Goal: Book appointment/travel/reservation

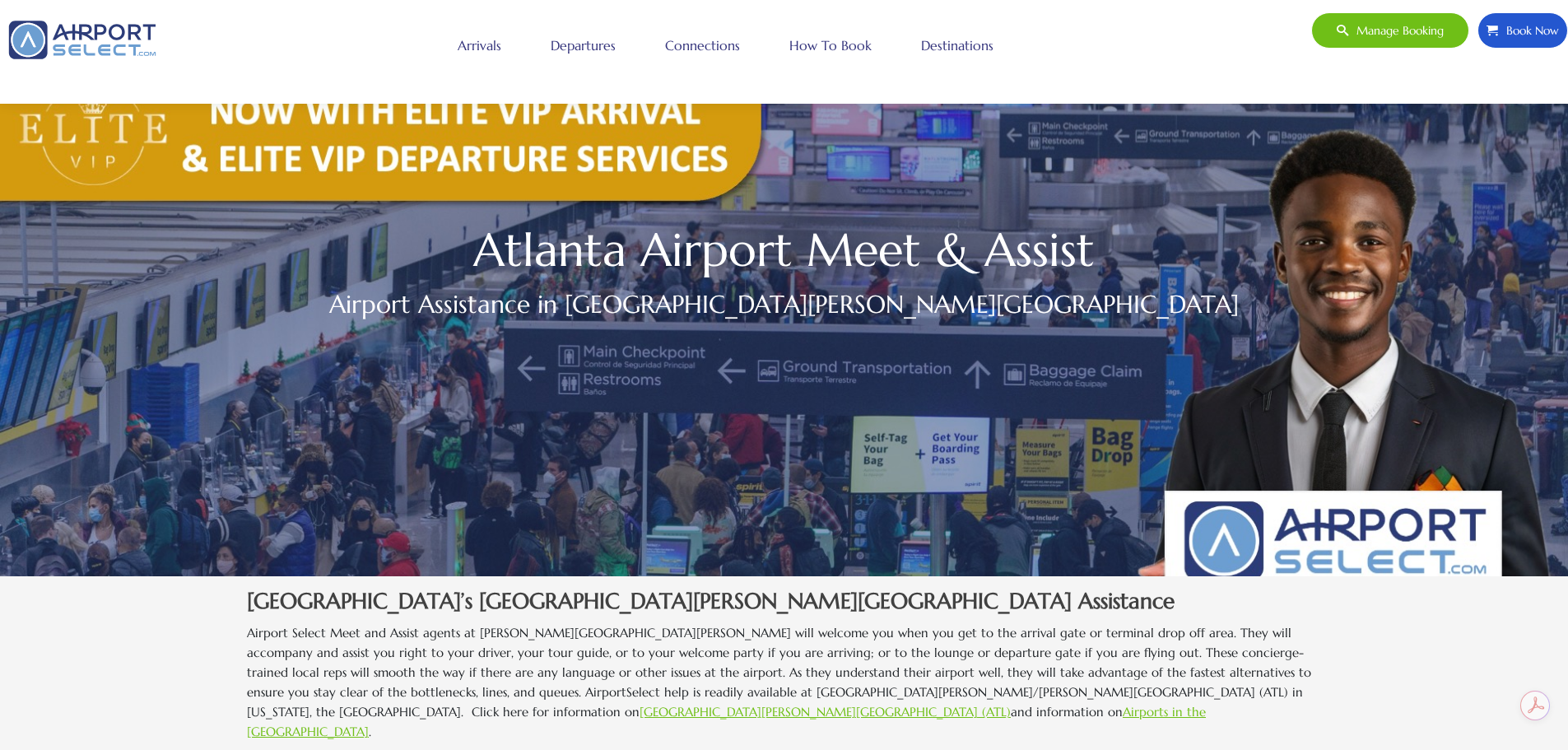
click at [808, 48] on link "How to book" at bounding box center [830, 45] width 91 height 41
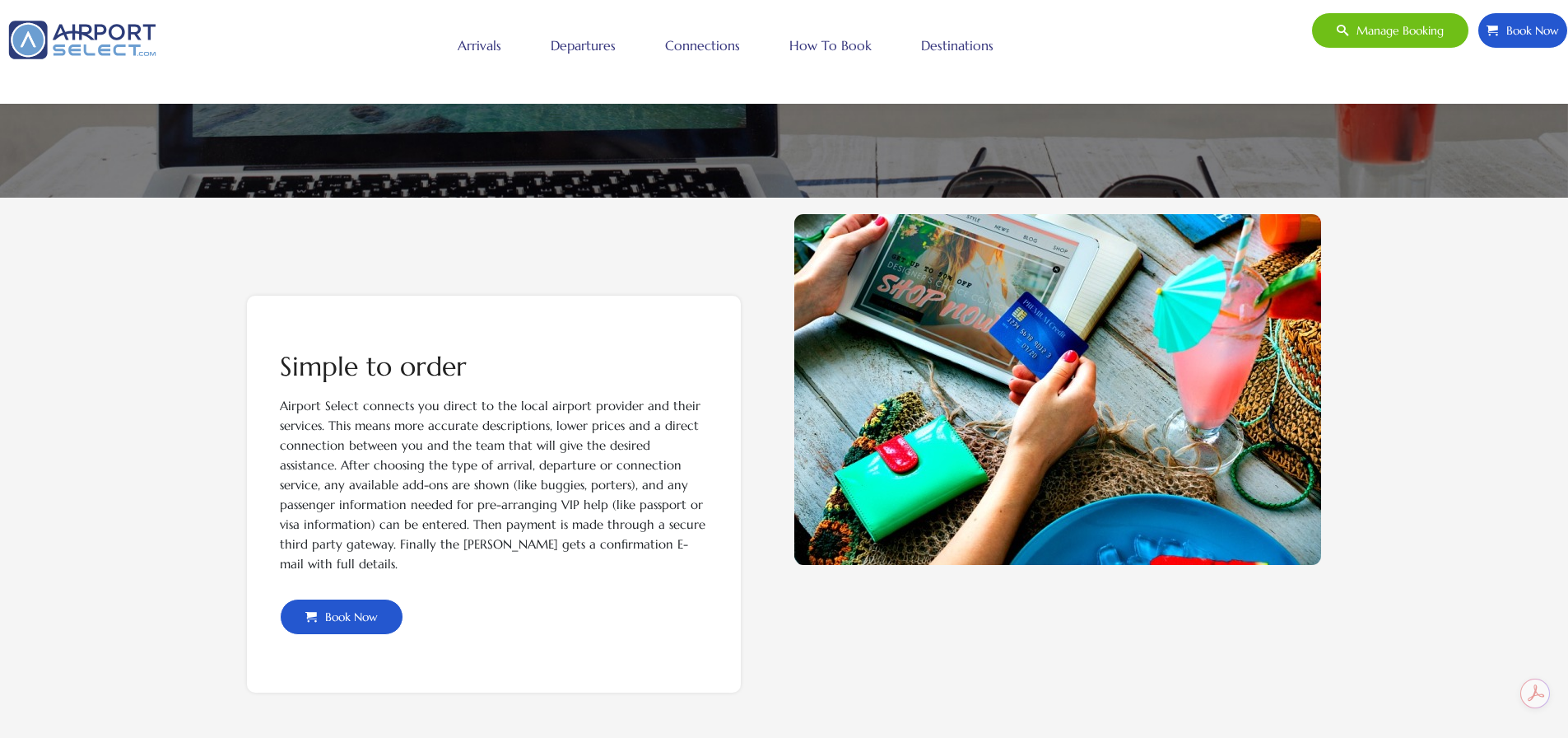
scroll to position [329, 0]
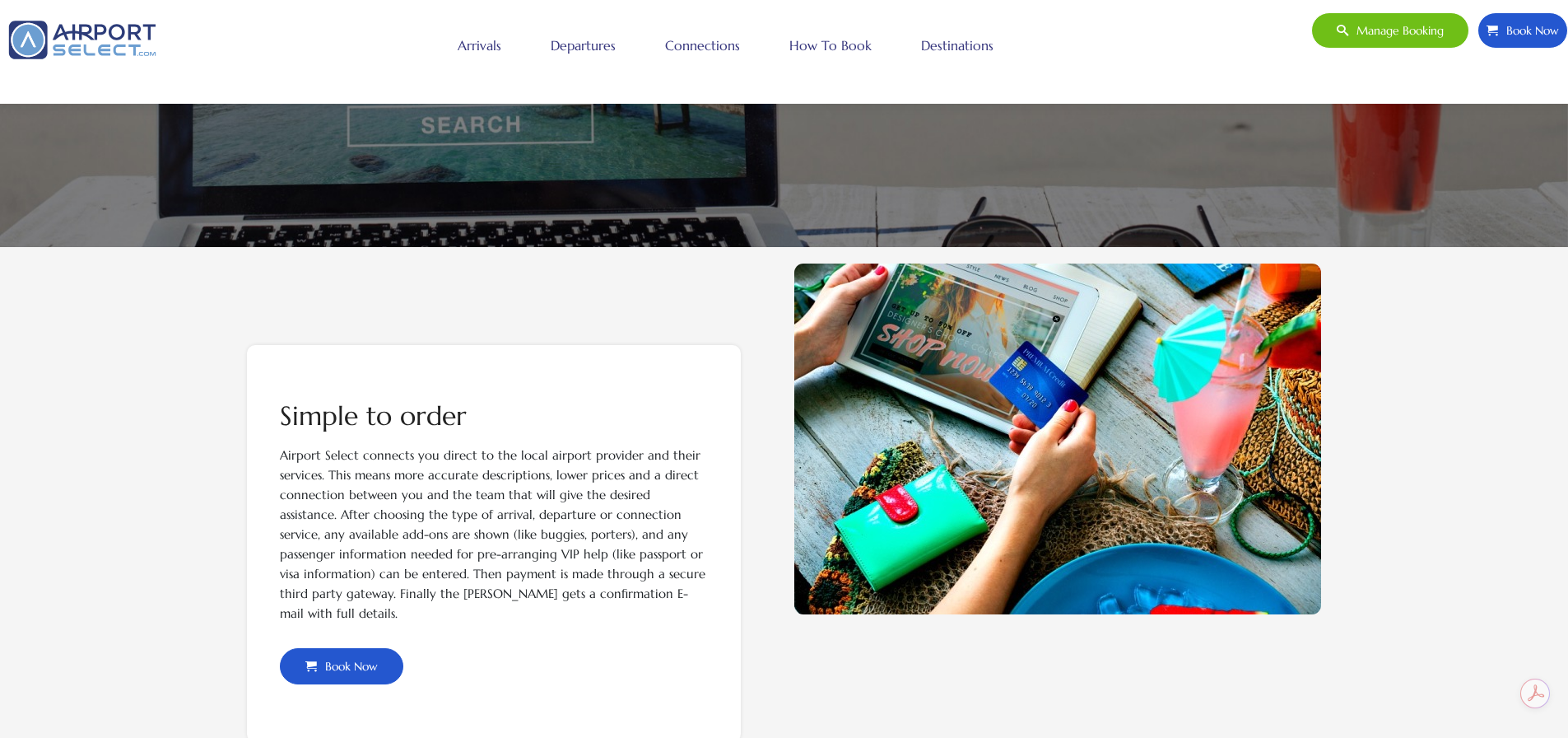
click at [353, 668] on span "Book Now" at bounding box center [347, 666] width 61 height 35
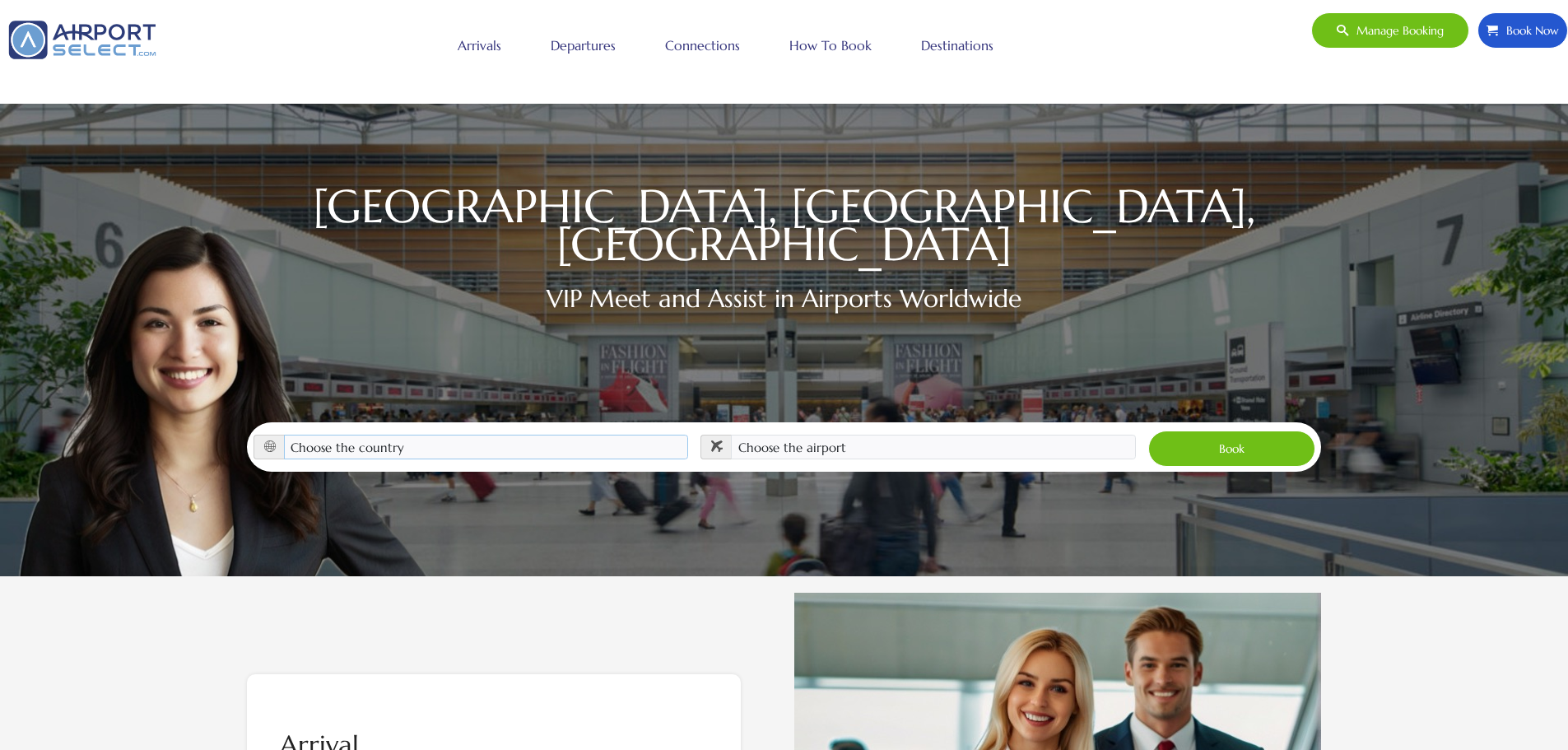
click at [397, 435] on select "Choose the country [GEOGRAPHIC_DATA] [GEOGRAPHIC_DATA] [GEOGRAPHIC_DATA] [GEOGR…" at bounding box center [486, 447] width 405 height 25
select select "[GEOGRAPHIC_DATA]"
click at [284, 435] on select "Choose the country [GEOGRAPHIC_DATA] [GEOGRAPHIC_DATA] [GEOGRAPHIC_DATA] [GEOGR…" at bounding box center [486, 447] width 405 height 25
click at [787, 435] on select "Choose the airport" at bounding box center [933, 447] width 405 height 25
select select "ATL"
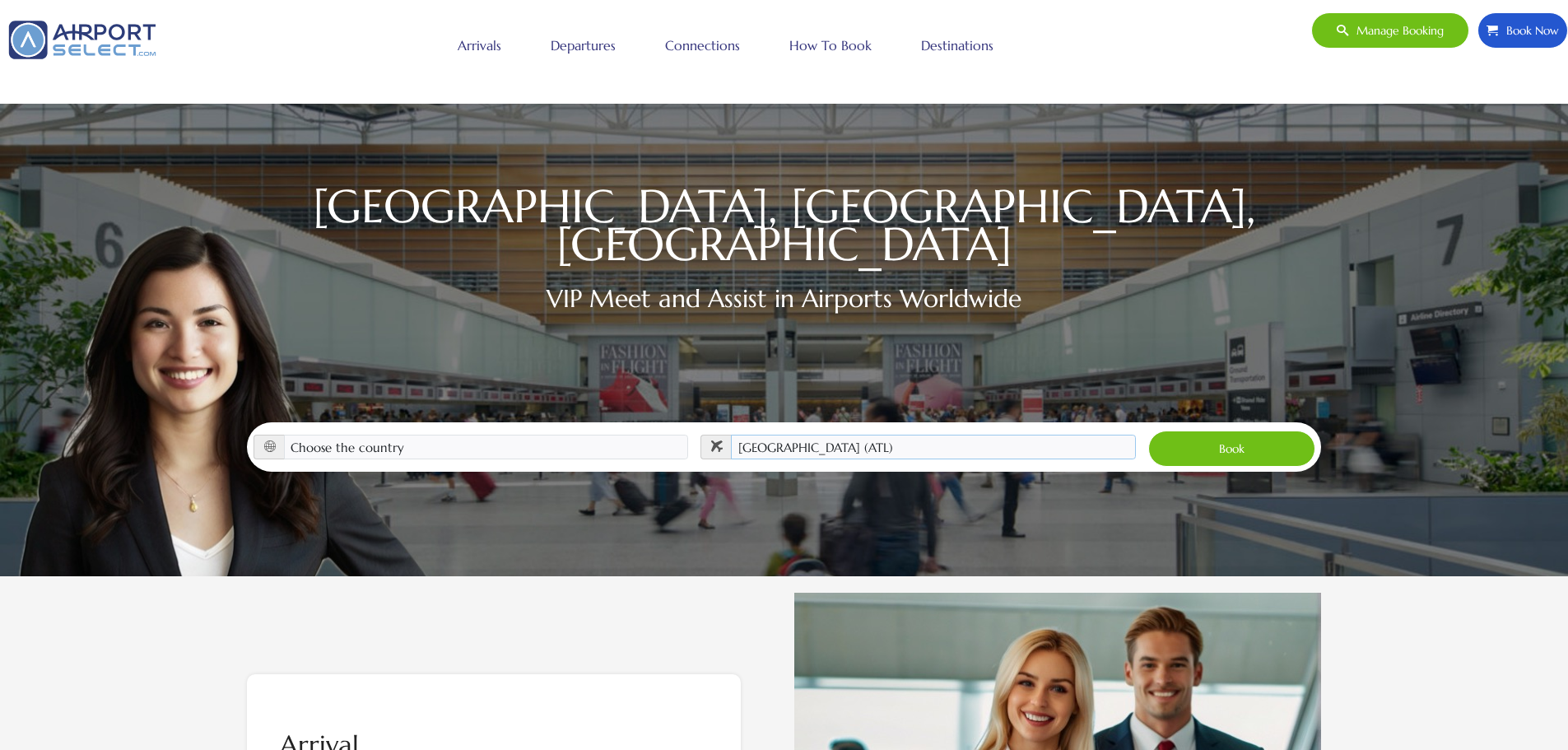
click at [731, 435] on select "Choose the airport [GEOGRAPHIC_DATA] (ALB) [GEOGRAPHIC_DATA] ([GEOGRAPHIC_DATA]…" at bounding box center [933, 447] width 405 height 25
click at [1261, 433] on button "Book" at bounding box center [1232, 449] width 167 height 36
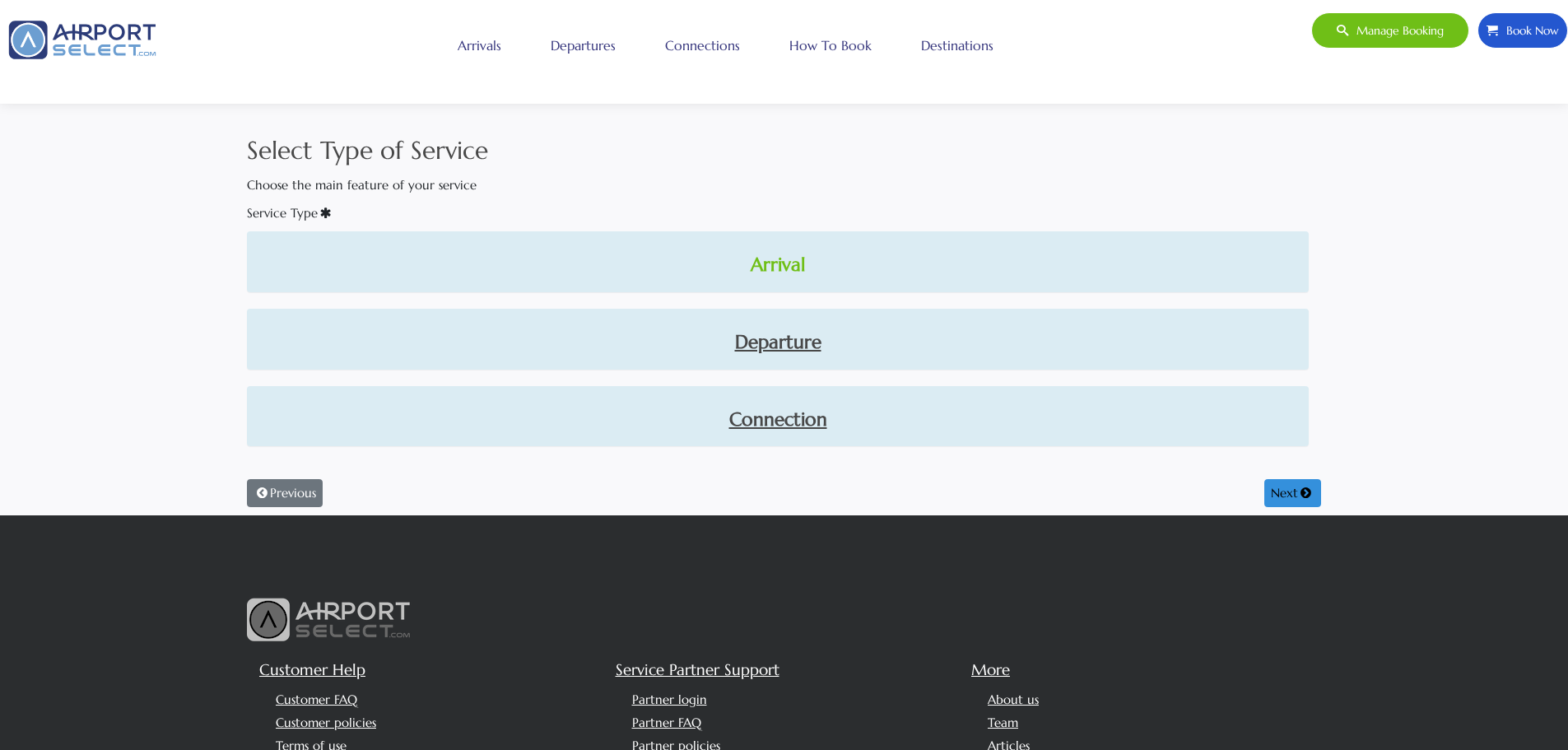
drag, startPoint x: 782, startPoint y: 285, endPoint x: 785, endPoint y: 263, distance: 22.2
click at [782, 285] on div "Arrival" at bounding box center [778, 262] width 1060 height 60
click at [786, 261] on link "Arrival" at bounding box center [777, 265] width 1035 height 28
